Goal: Task Accomplishment & Management: Manage account settings

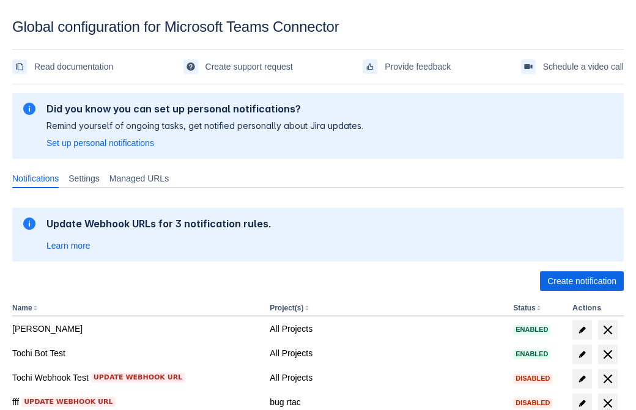
click at [582, 281] on span "Create notification" at bounding box center [581, 282] width 69 height 20
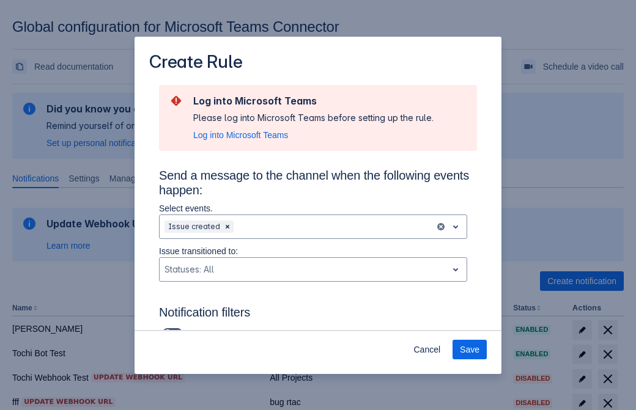
type input "RuleName-569212New Rule (43)"
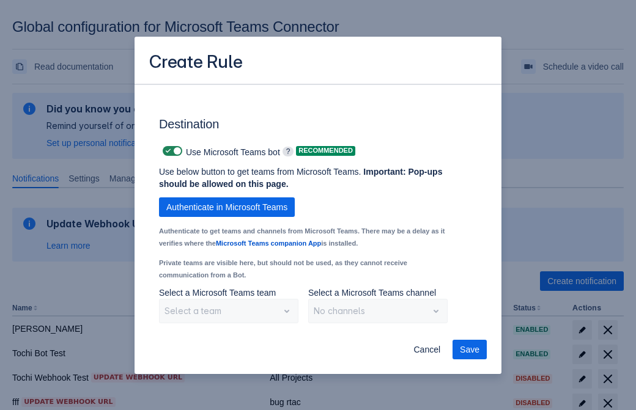
scroll to position [1015, 0]
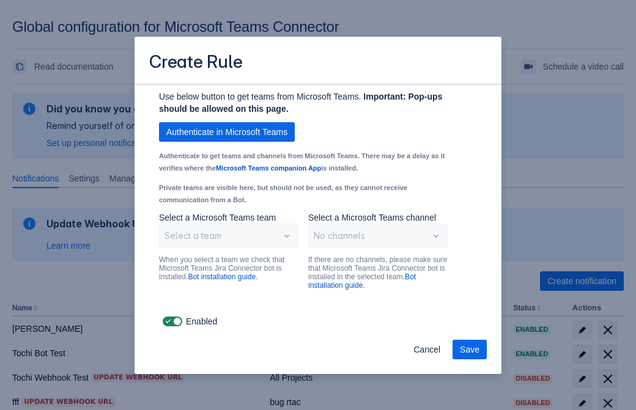
click at [227, 132] on span "Authenticate in Microsoft Teams" at bounding box center [226, 132] width 121 height 20
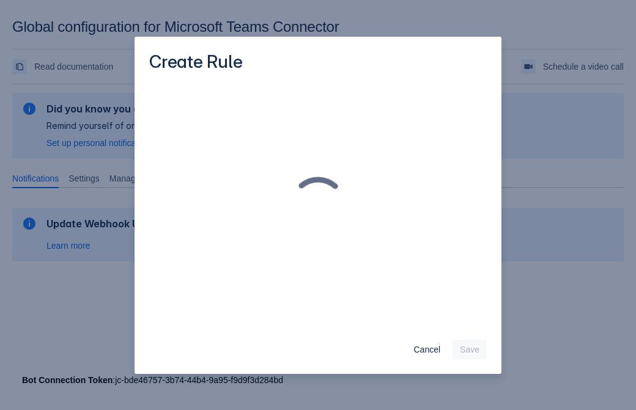
scroll to position [0, 0]
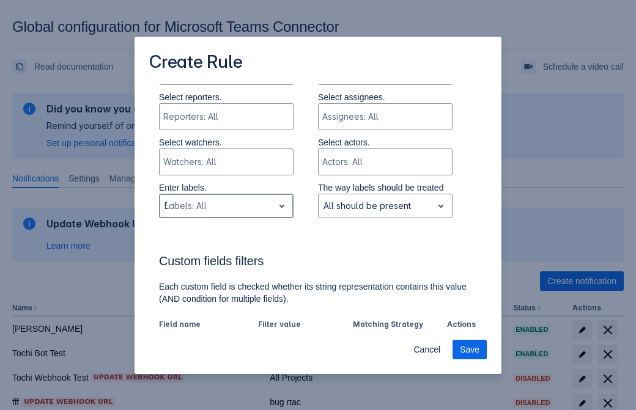
type input "569212_label"
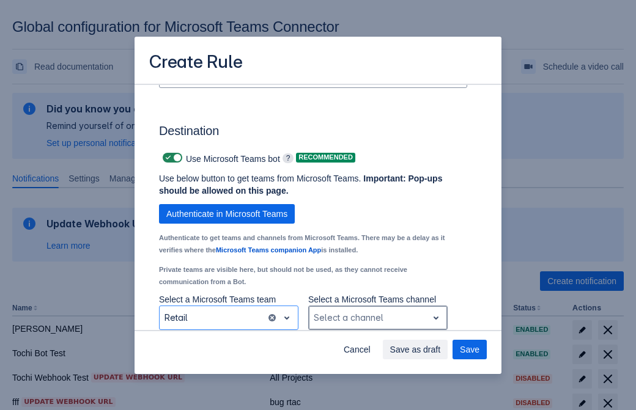
click at [377, 318] on div "Scrollable content" at bounding box center [368, 318] width 109 height 15
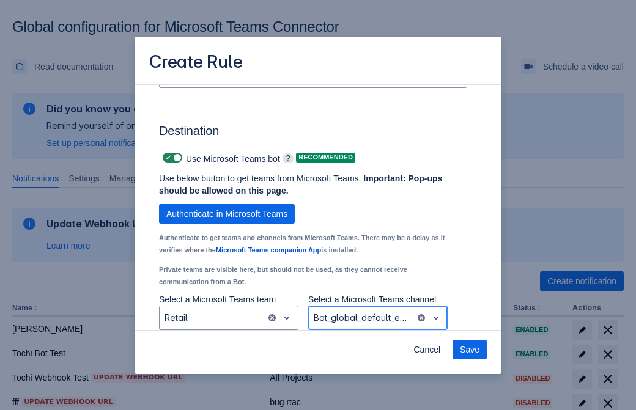
click at [470, 350] on span "Save" at bounding box center [470, 350] width 20 height 20
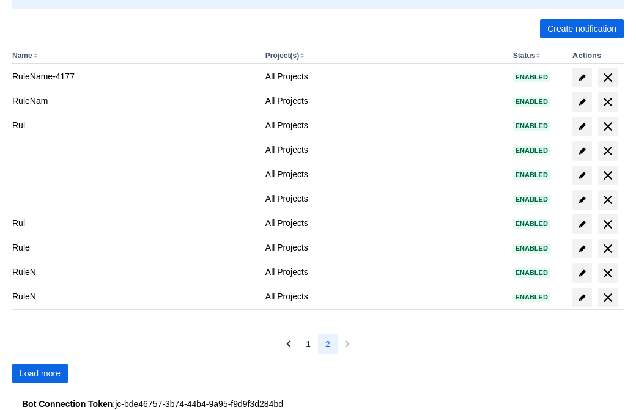
click at [40, 374] on span "Load more" at bounding box center [40, 374] width 41 height 20
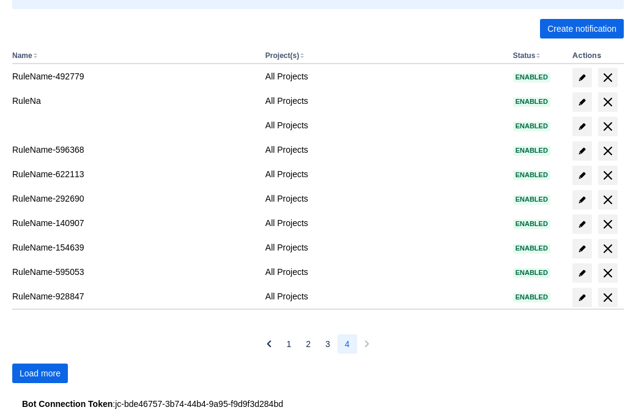
click at [40, 374] on span "Load more" at bounding box center [40, 374] width 41 height 20
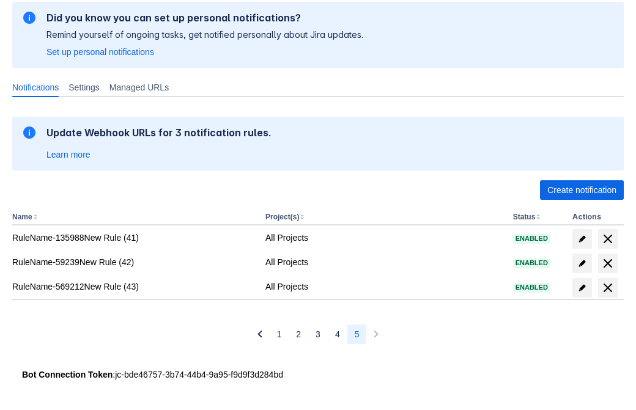
scroll to position [91, 0]
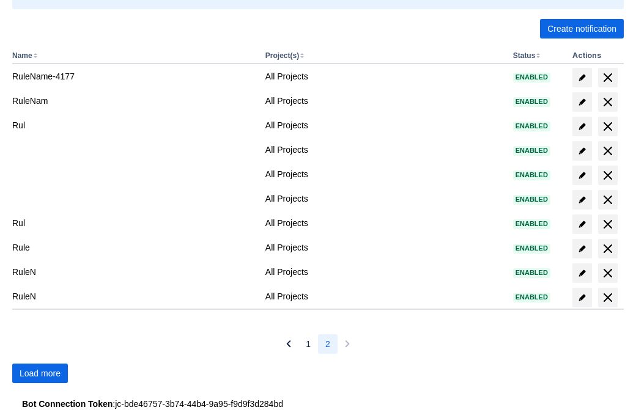
click at [40, 374] on span "Load more" at bounding box center [40, 374] width 41 height 20
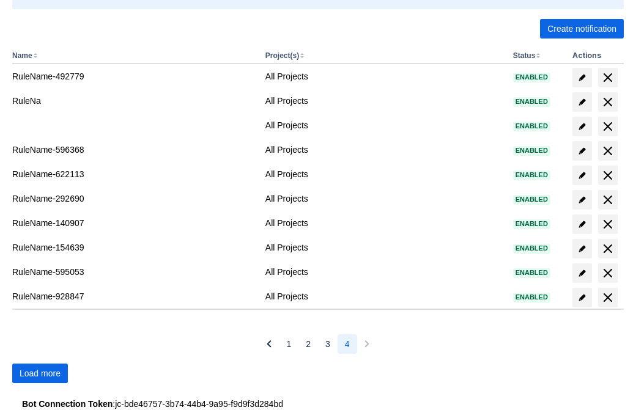
click at [40, 374] on span "Load more" at bounding box center [40, 374] width 41 height 20
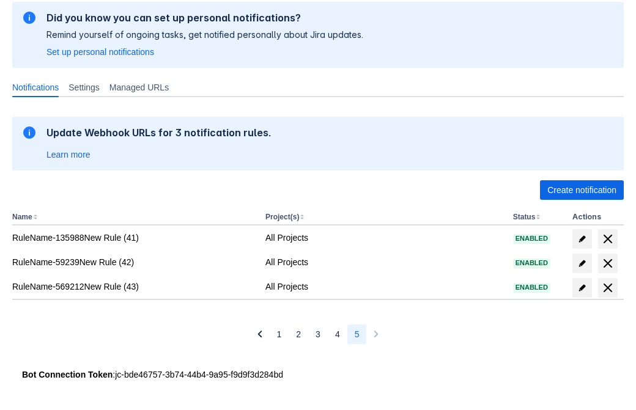
scroll to position [91, 0]
click at [607, 288] on span "delete" at bounding box center [608, 288] width 15 height 15
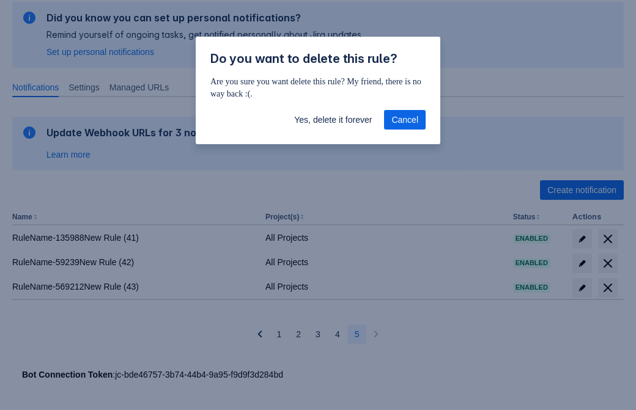
click at [333, 120] on span "Yes, delete it forever" at bounding box center [333, 120] width 78 height 20
